Goal: Information Seeking & Learning: Check status

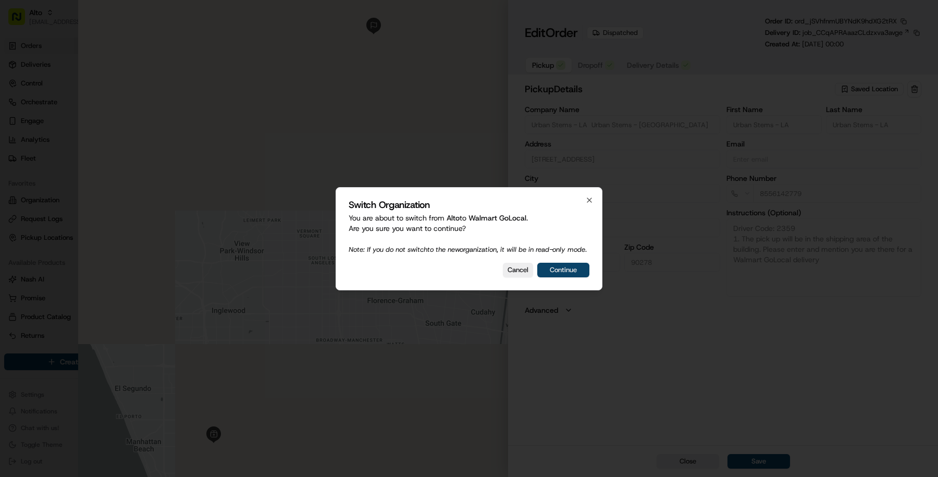
click at [588, 271] on button "Continue" at bounding box center [563, 270] width 52 height 15
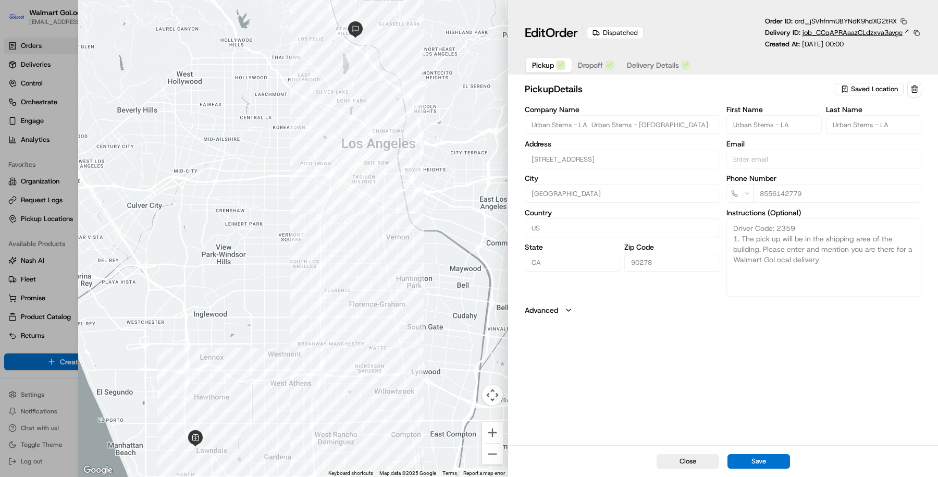
click at [827, 29] on span "job_CCqAPRAaazCLdzxva3avge" at bounding box center [853, 32] width 100 height 9
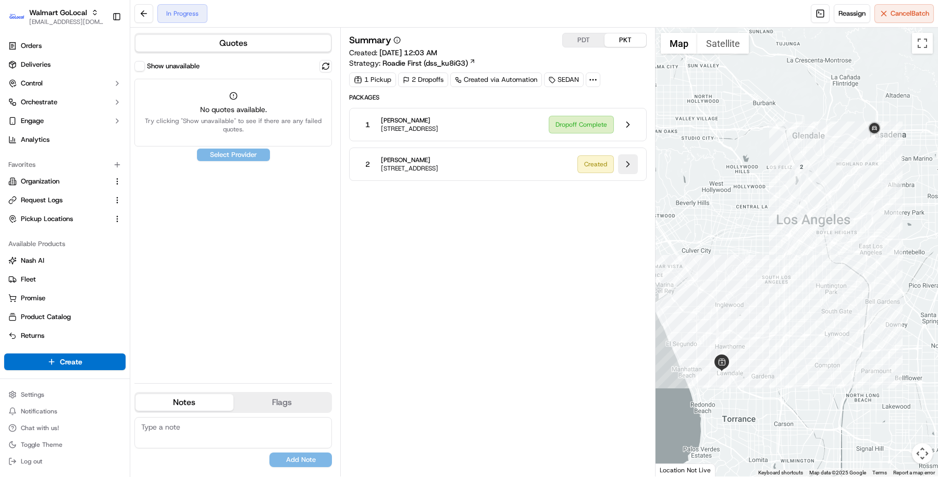
click at [623, 157] on button at bounding box center [628, 164] width 20 height 20
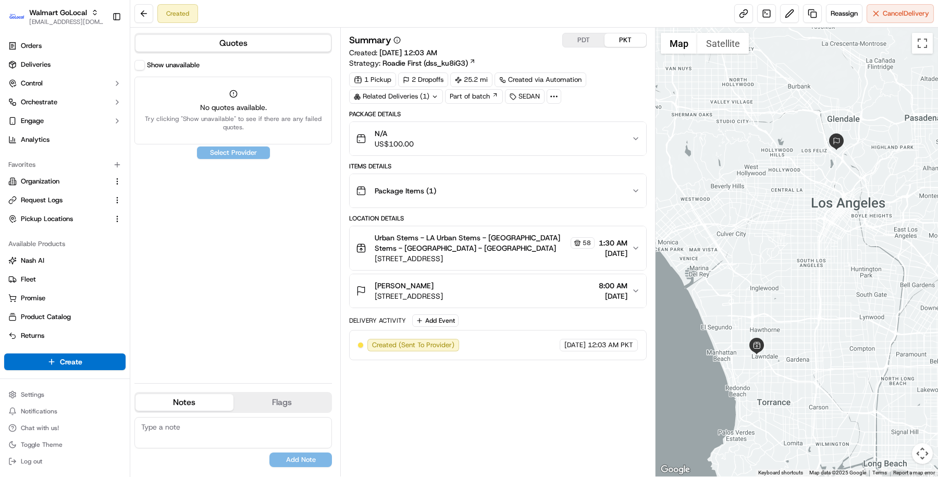
click at [428, 99] on div "Related Deliveries (1)" at bounding box center [396, 96] width 94 height 15
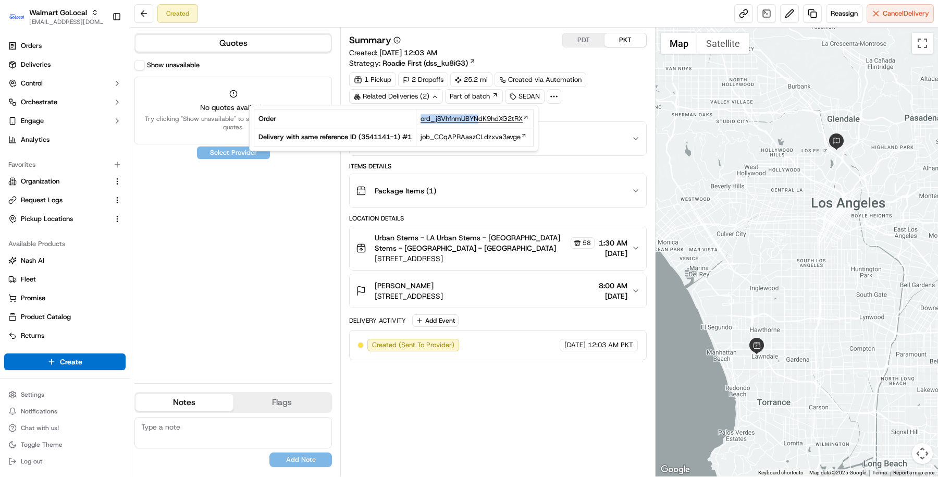
drag, startPoint x: 396, startPoint y: 123, endPoint x: 479, endPoint y: 120, distance: 82.9
click at [479, 120] on tr "Order ord_jSVhfnmUBYNdK9hdXG2tRX" at bounding box center [393, 119] width 279 height 18
drag, startPoint x: 417, startPoint y: 135, endPoint x: 533, endPoint y: 135, distance: 115.7
click at [534, 135] on tr "Delivery with same reference ID ( 3541141-1 ) # 1 job_CCqAPRAaazCLdzxva3avge" at bounding box center [393, 137] width 279 height 18
copy tr "job_CCqAPRAaazCLdzxva3avge"
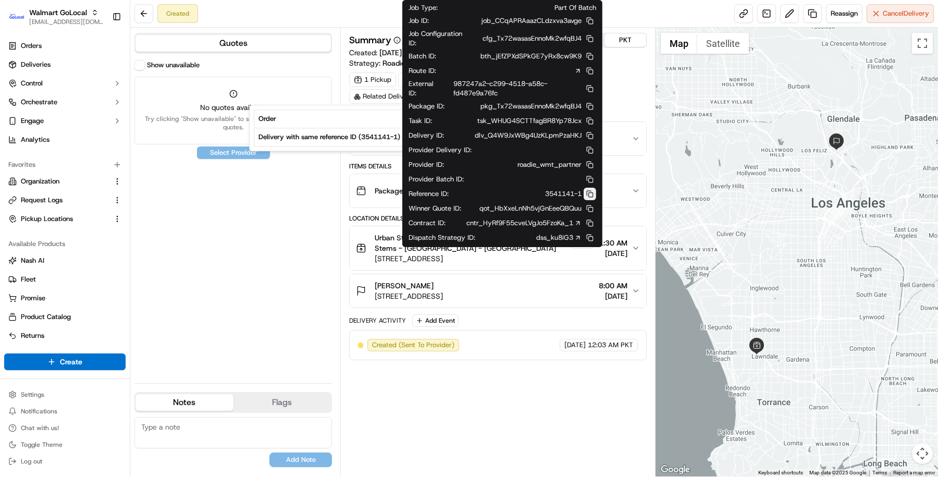
click at [589, 188] on button at bounding box center [590, 194] width 13 height 13
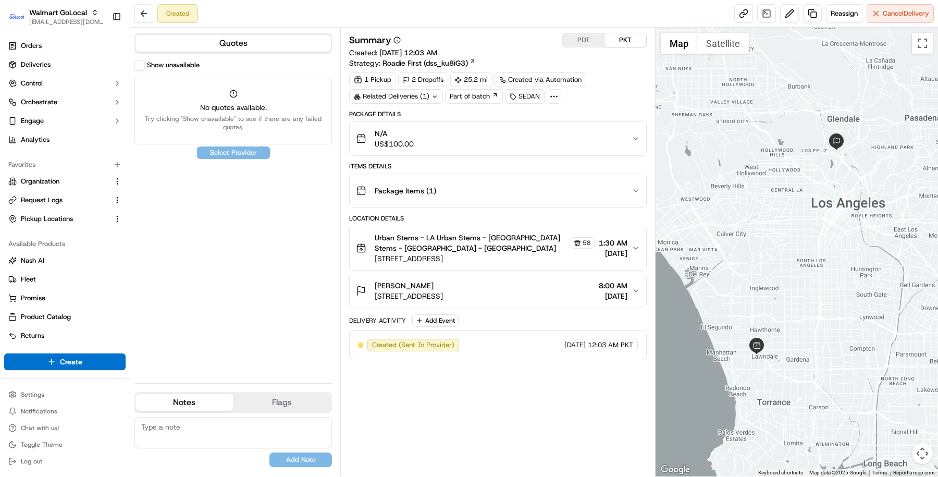
click at [253, 297] on div "Show unavailable No quotes available. Try clicking "Show unavailable" to see if…" at bounding box center [233, 217] width 198 height 315
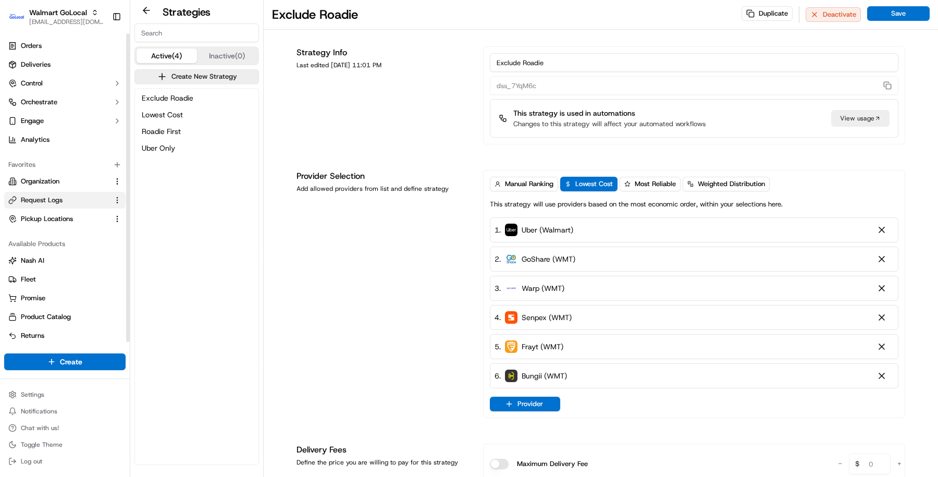
click at [65, 201] on link "Request Logs" at bounding box center [58, 199] width 101 height 9
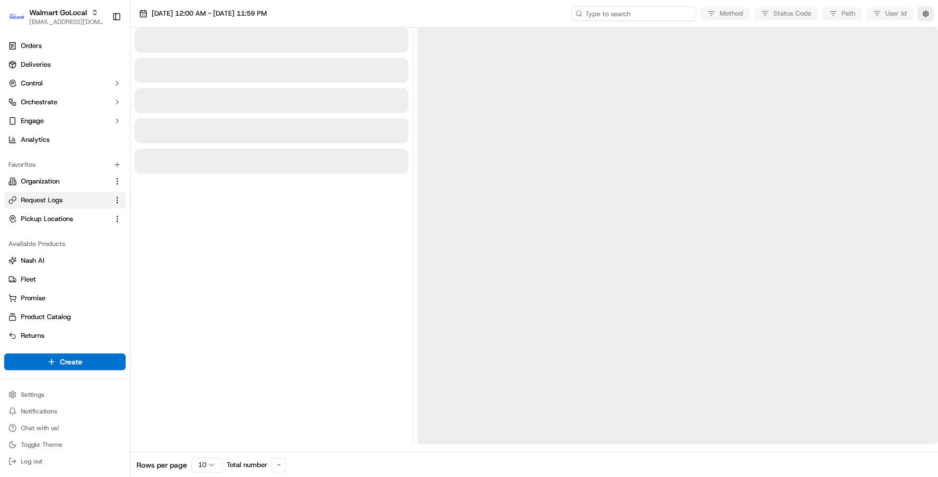
click at [667, 6] on input at bounding box center [633, 13] width 125 height 15
paste input "job_CCqAPRAaazCLdzxva3avge"
type input "job_CCqAPRAaazCLdzxva3avge"
click at [624, 10] on input "job_CCqAPRAaazCLdzxva3avge" at bounding box center [633, 13] width 125 height 15
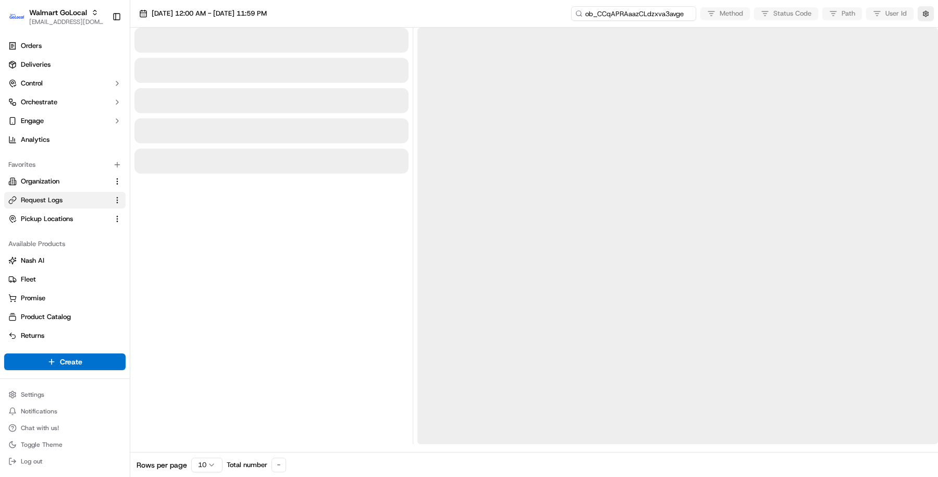
type input "ob_CCqAPRAaazCLdzxva3avge"
click at [625, 11] on input "ob_CCqAPRAaazCLdzxva3avge" at bounding box center [633, 13] width 125 height 15
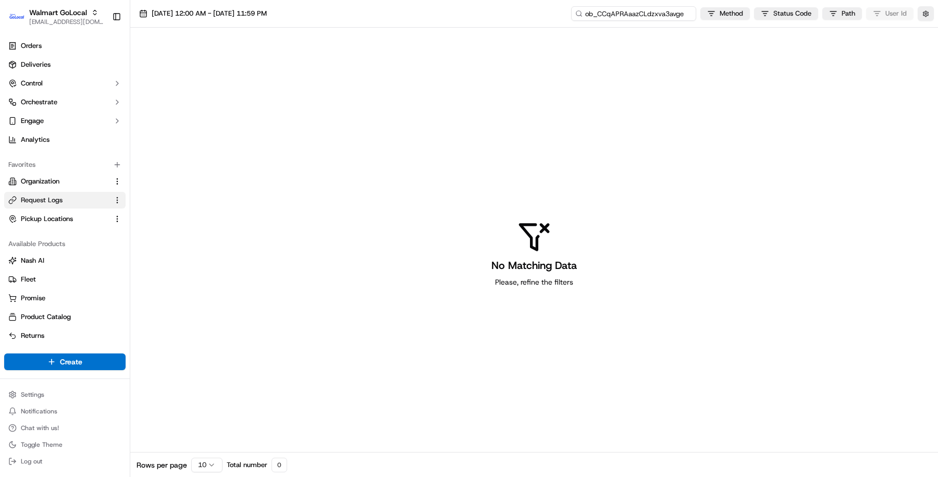
type input "job_CCqAPRAaazCLdzxva3avge"
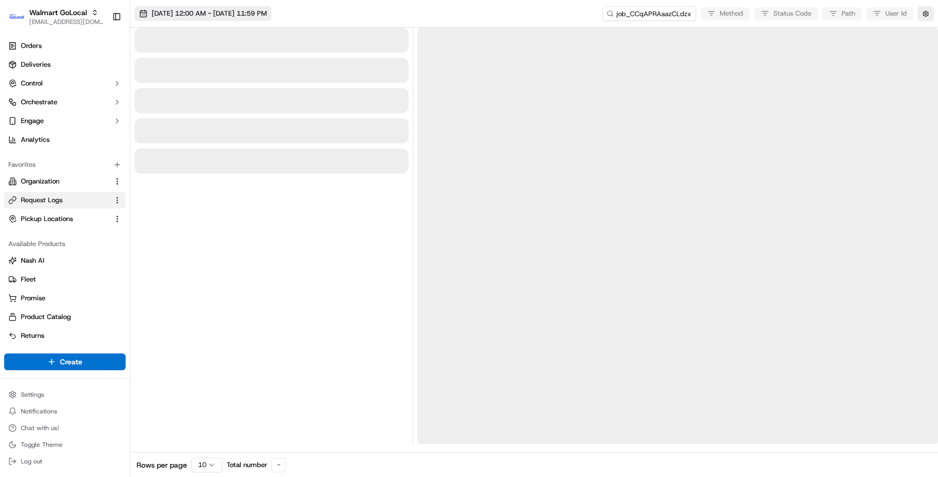
click at [267, 9] on span "[DATE] 12:00 AM - [DATE] 11:59 PM" at bounding box center [209, 13] width 115 height 9
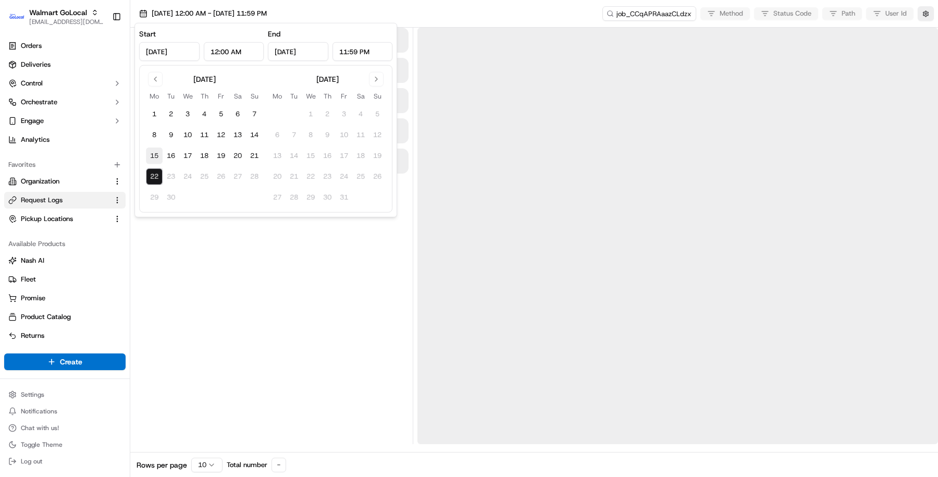
click at [152, 152] on button "15" at bounding box center [154, 155] width 17 height 17
type input "[DATE]"
click at [152, 177] on button "22" at bounding box center [154, 176] width 17 height 17
type input "[DATE]"
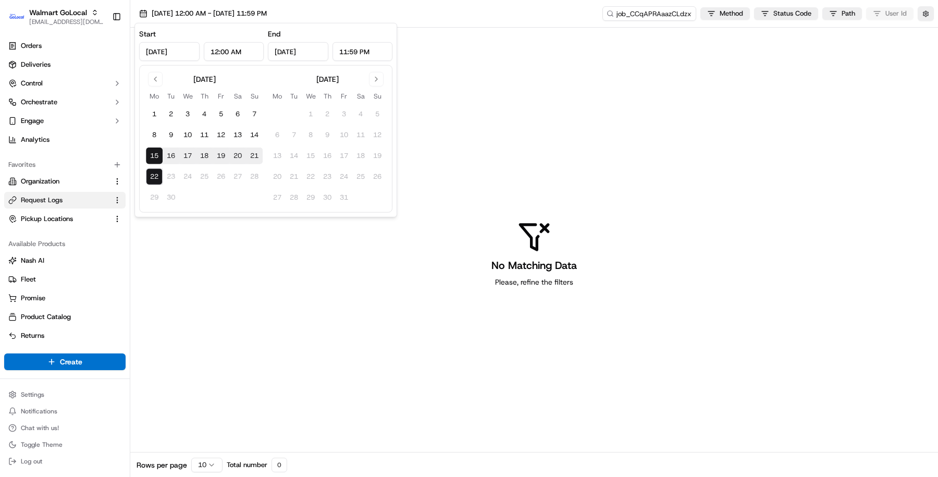
click at [210, 235] on div "No Matching Data Please, refine the filters" at bounding box center [534, 254] width 808 height 452
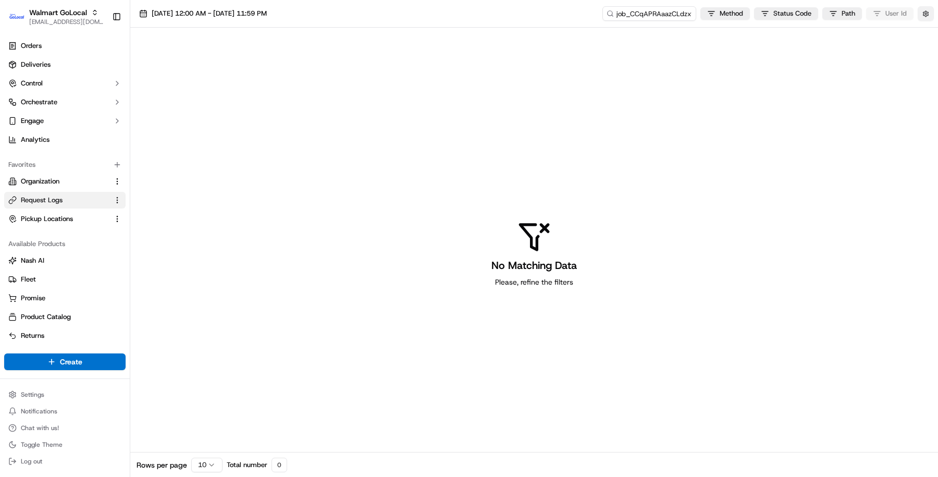
click at [926, 14] on button "button" at bounding box center [926, 13] width 16 height 15
click at [931, 32] on button "Display Only Provider Logs" at bounding box center [927, 32] width 8 height 8
click at [254, 20] on button "[DATE] 12:00 AM - [DATE] 11:59 PM" at bounding box center [202, 13] width 137 height 15
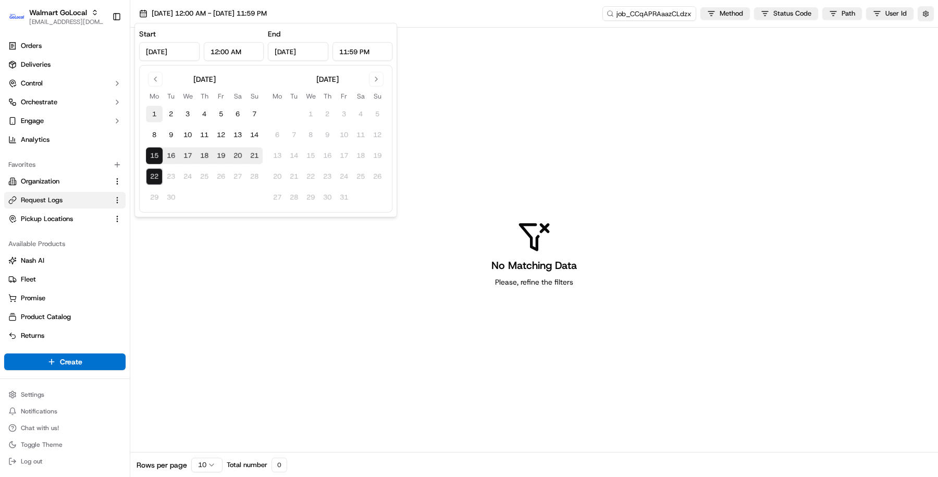
click at [153, 116] on button "1" at bounding box center [154, 114] width 17 height 17
type input "[DATE]"
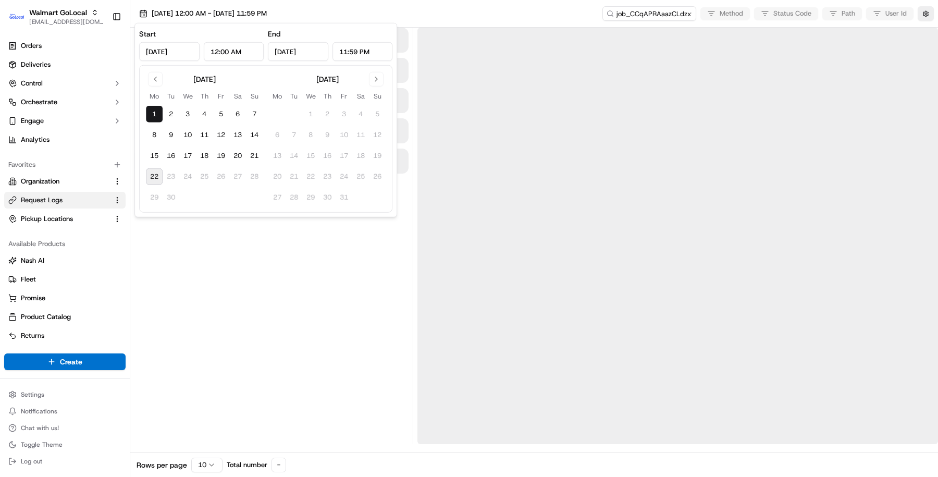
click at [154, 175] on button "22" at bounding box center [154, 176] width 17 height 17
type input "[DATE]"
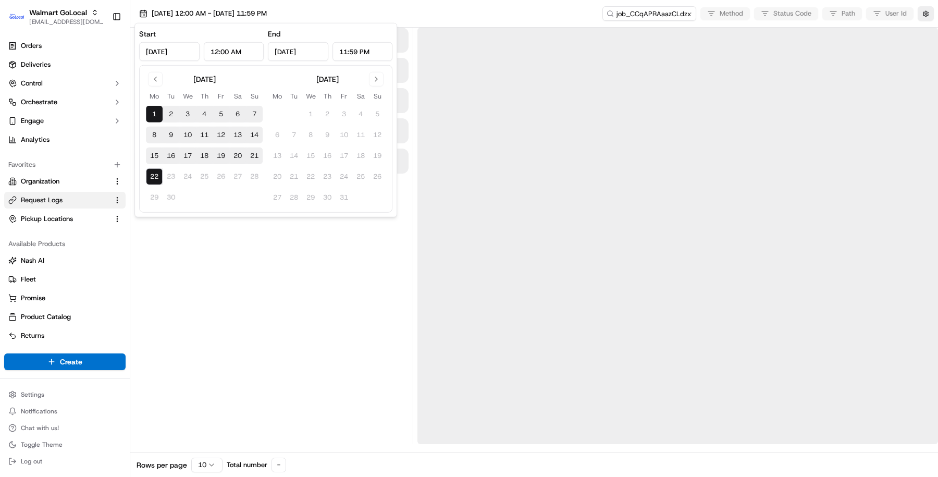
click at [220, 267] on div at bounding box center [271, 236] width 274 height 416
